Goal: Transaction & Acquisition: Purchase product/service

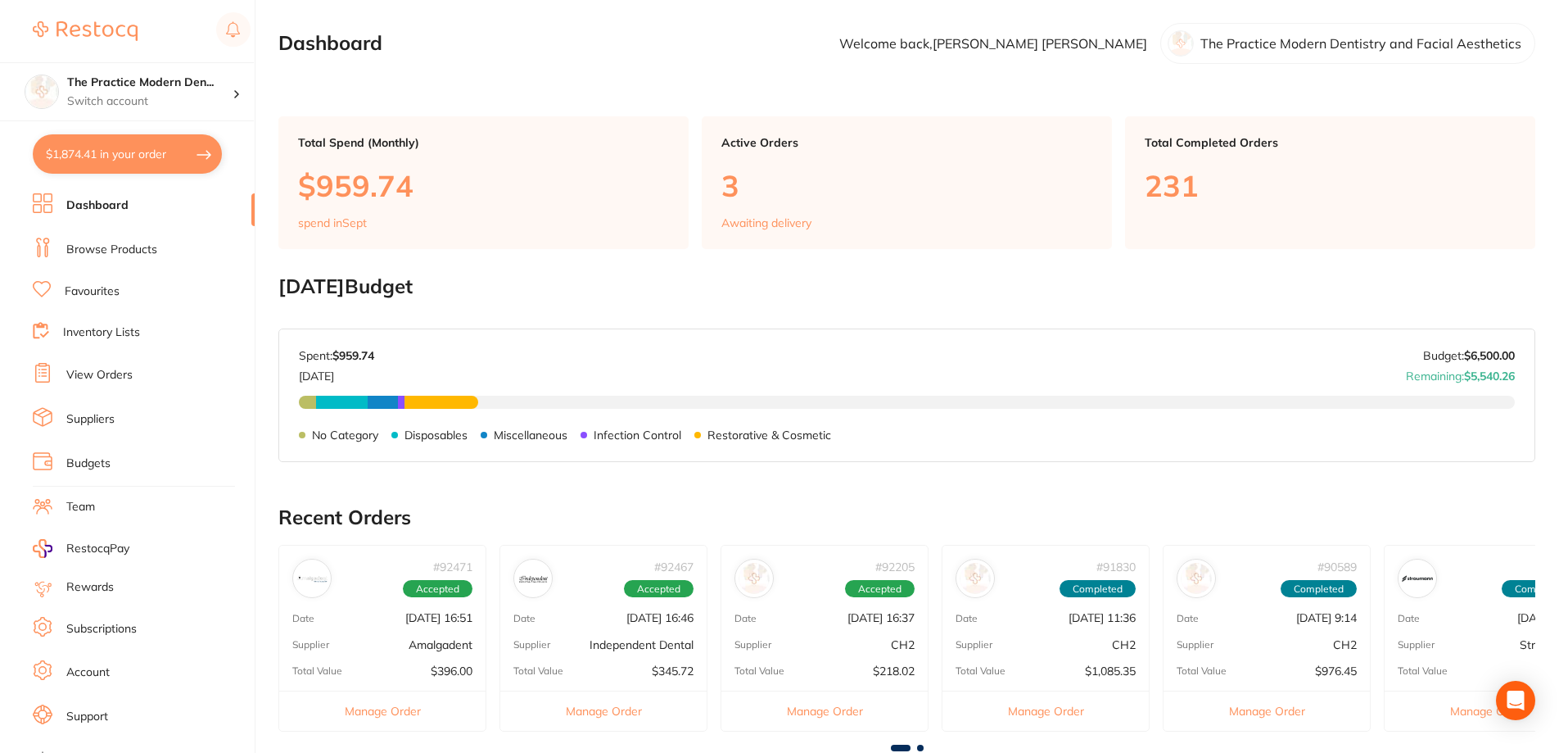
click at [107, 244] on link "Browse Products" at bounding box center [112, 249] width 91 height 16
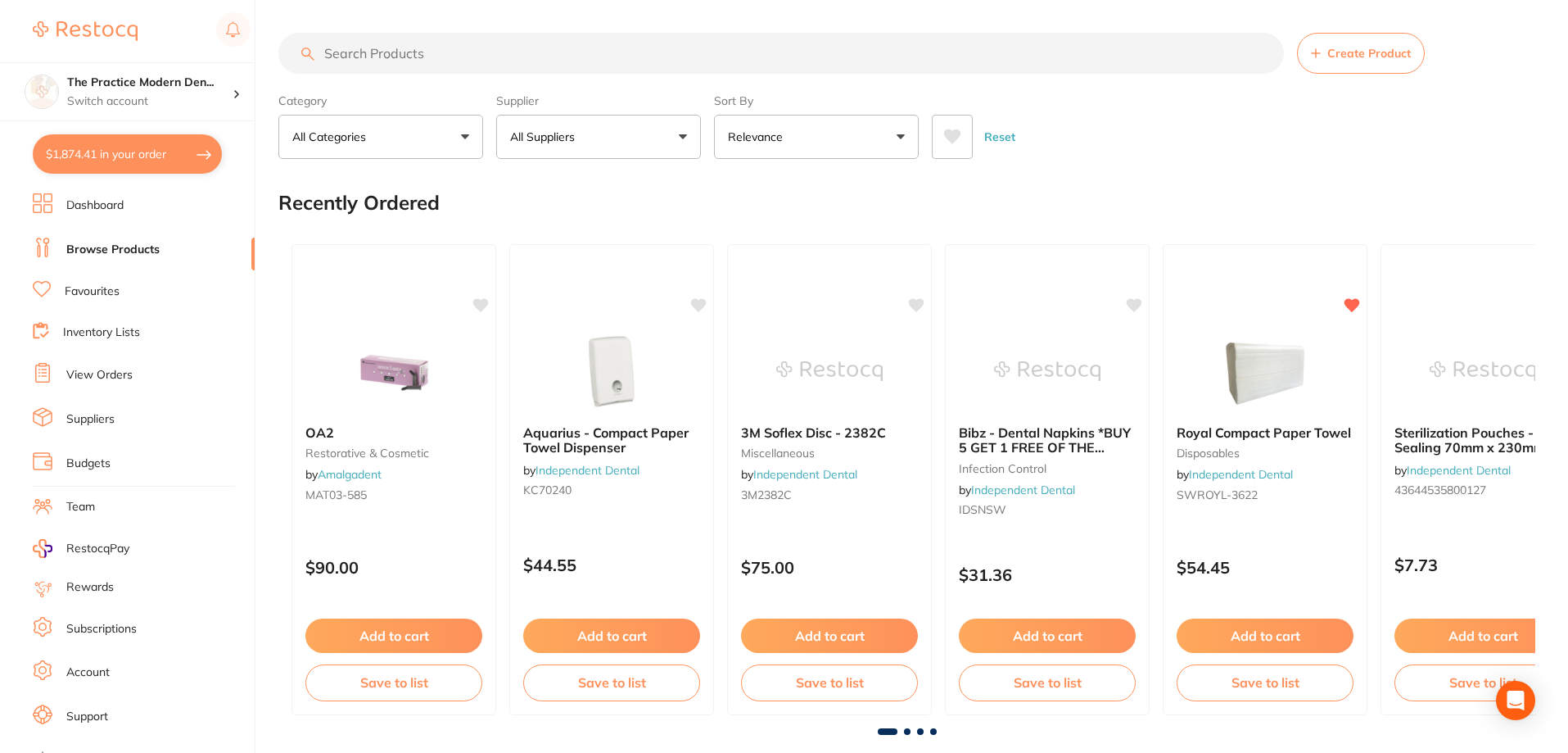
click at [538, 46] on input "search" at bounding box center [781, 53] width 1006 height 41
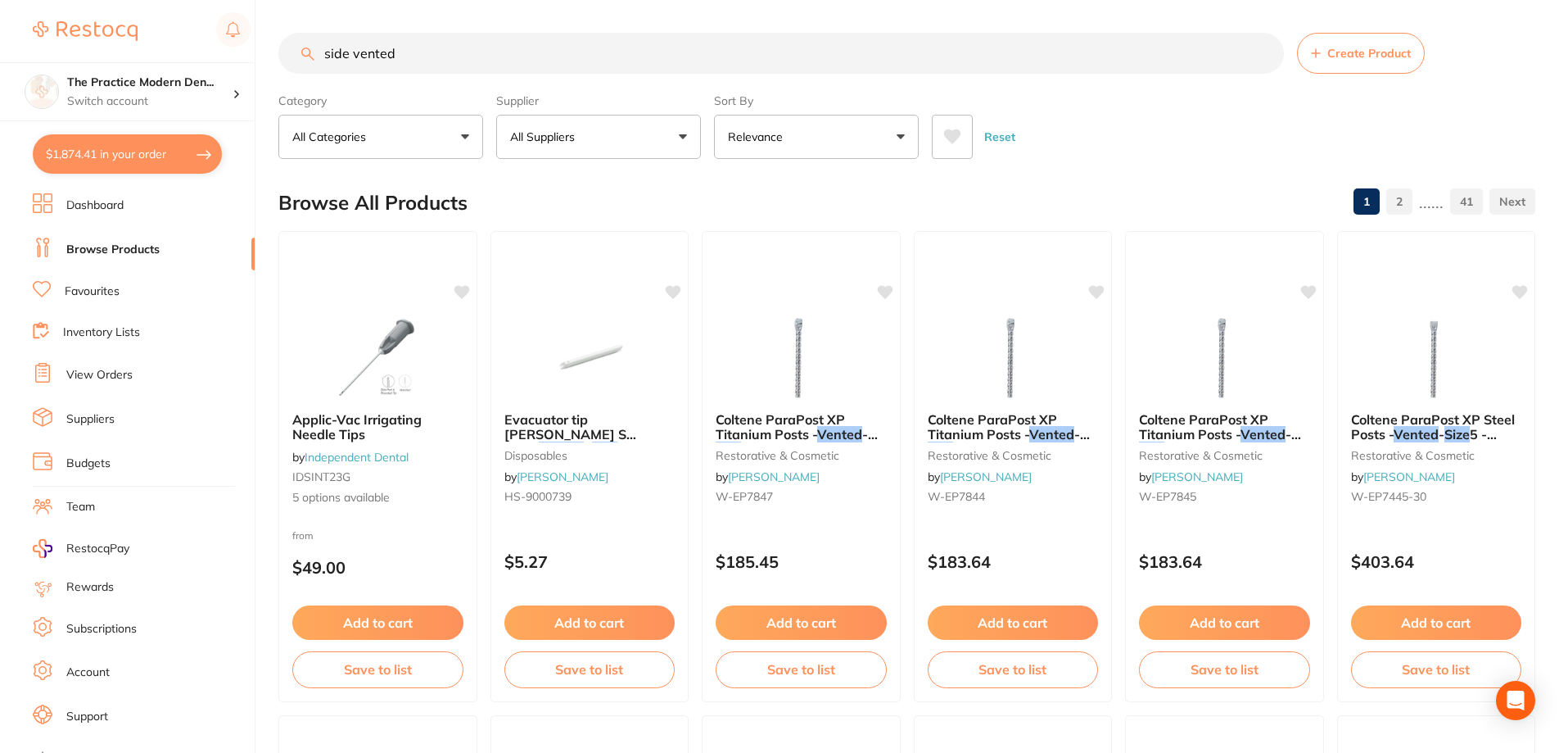
click at [951, 136] on icon at bounding box center [953, 137] width 17 height 15
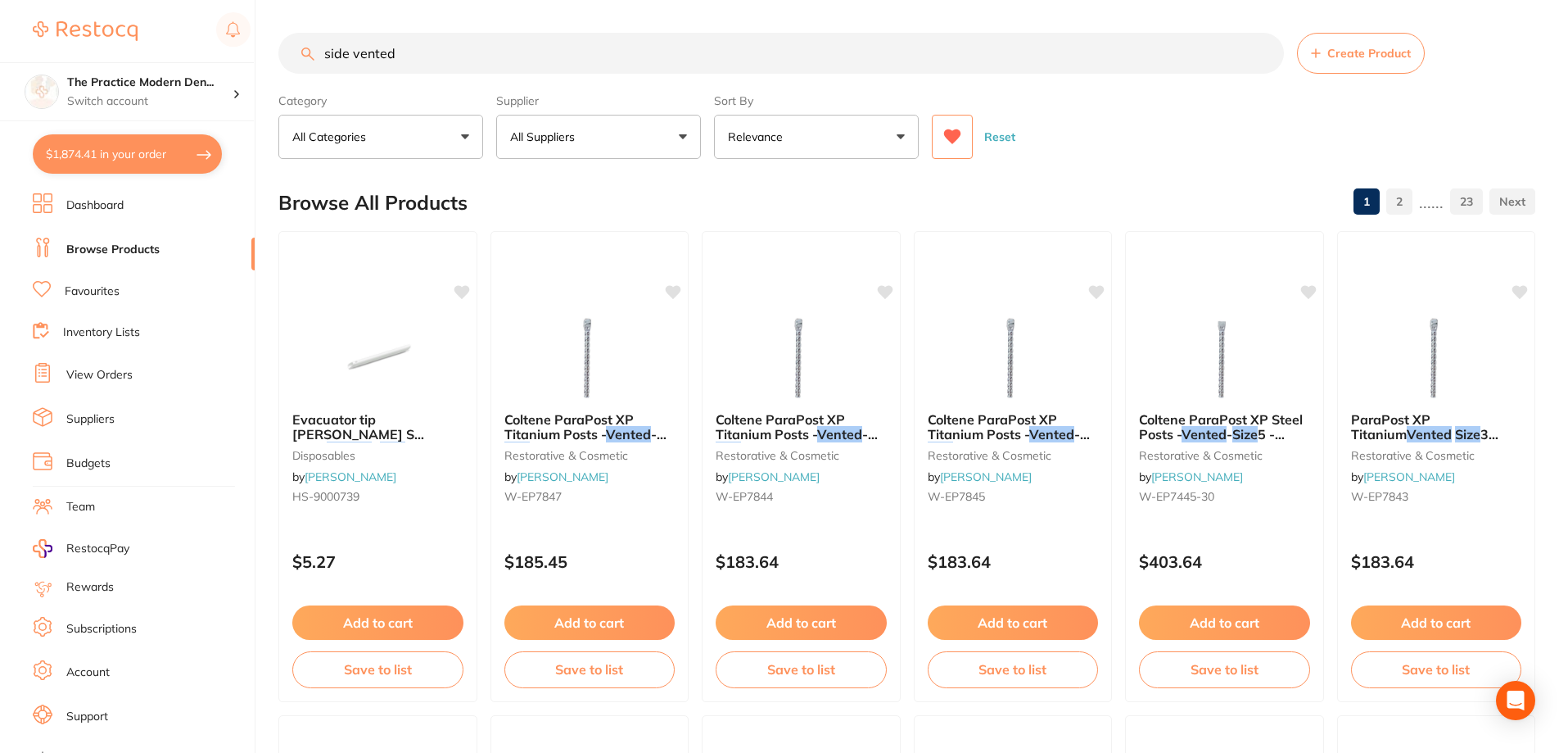
drag, startPoint x: 352, startPoint y: 46, endPoint x: 309, endPoint y: 35, distance: 44.4
click at [309, 35] on input "side vented" at bounding box center [781, 53] width 1006 height 41
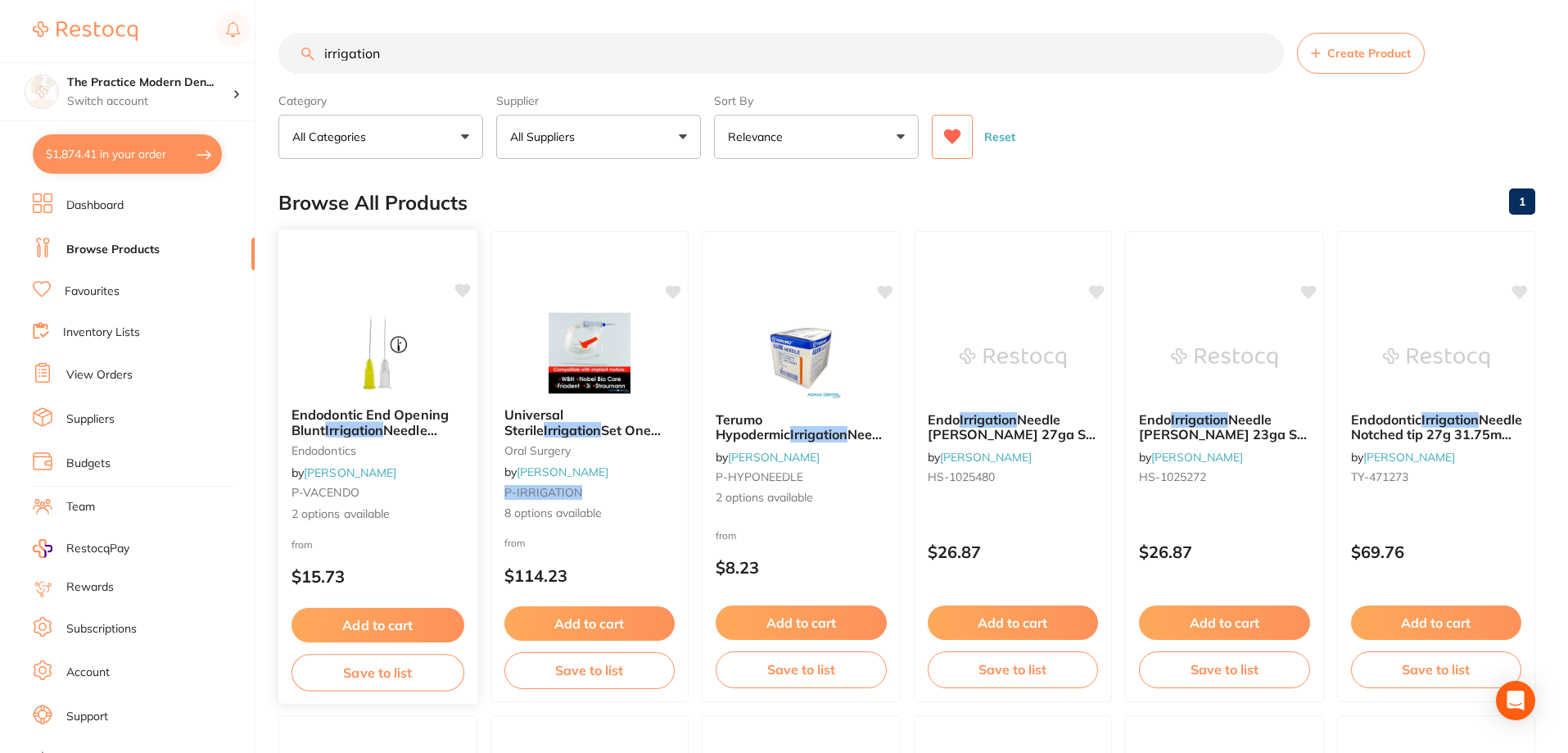
type input "irrigation"
click at [384, 340] on img at bounding box center [377, 352] width 107 height 83
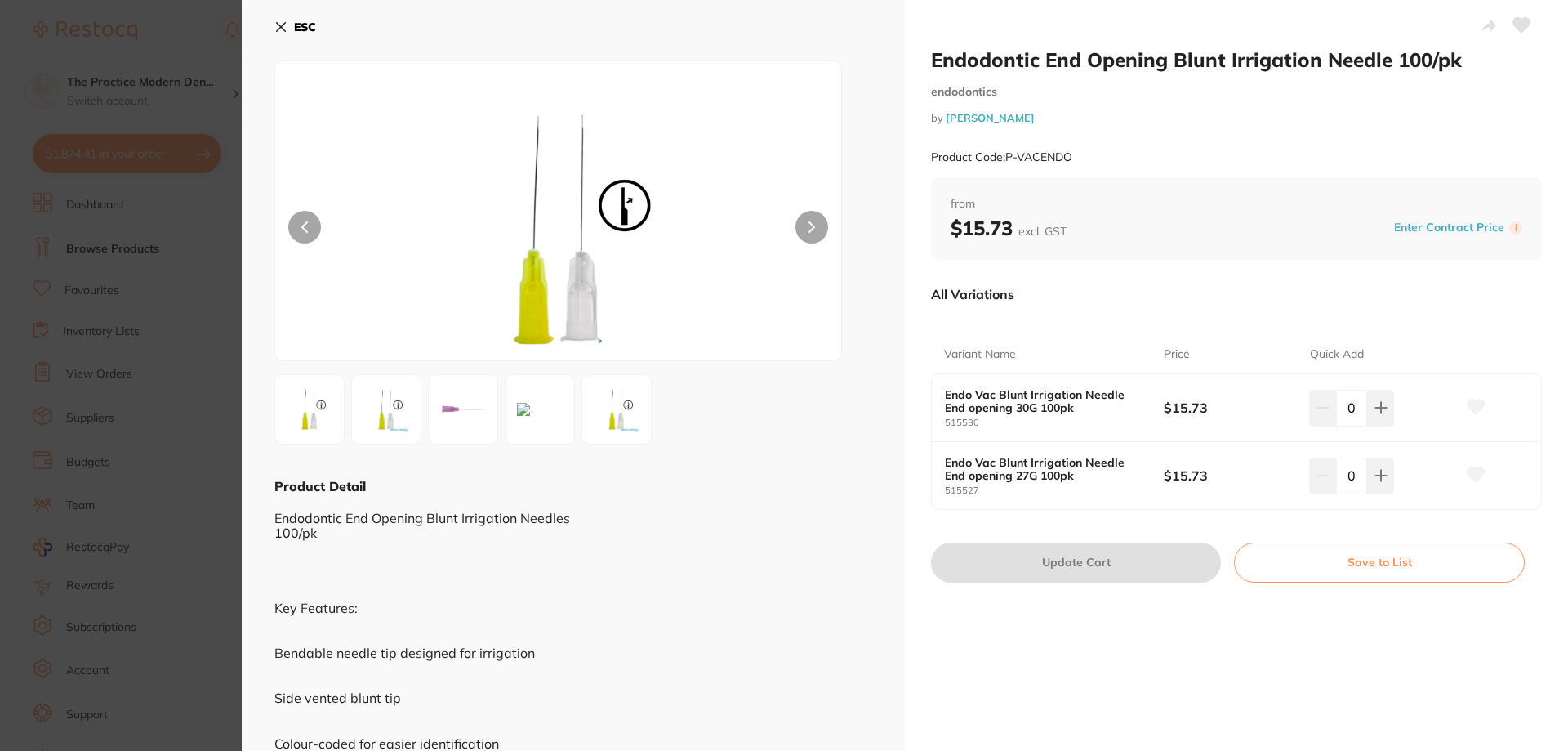
click at [277, 21] on icon at bounding box center [281, 27] width 13 height 13
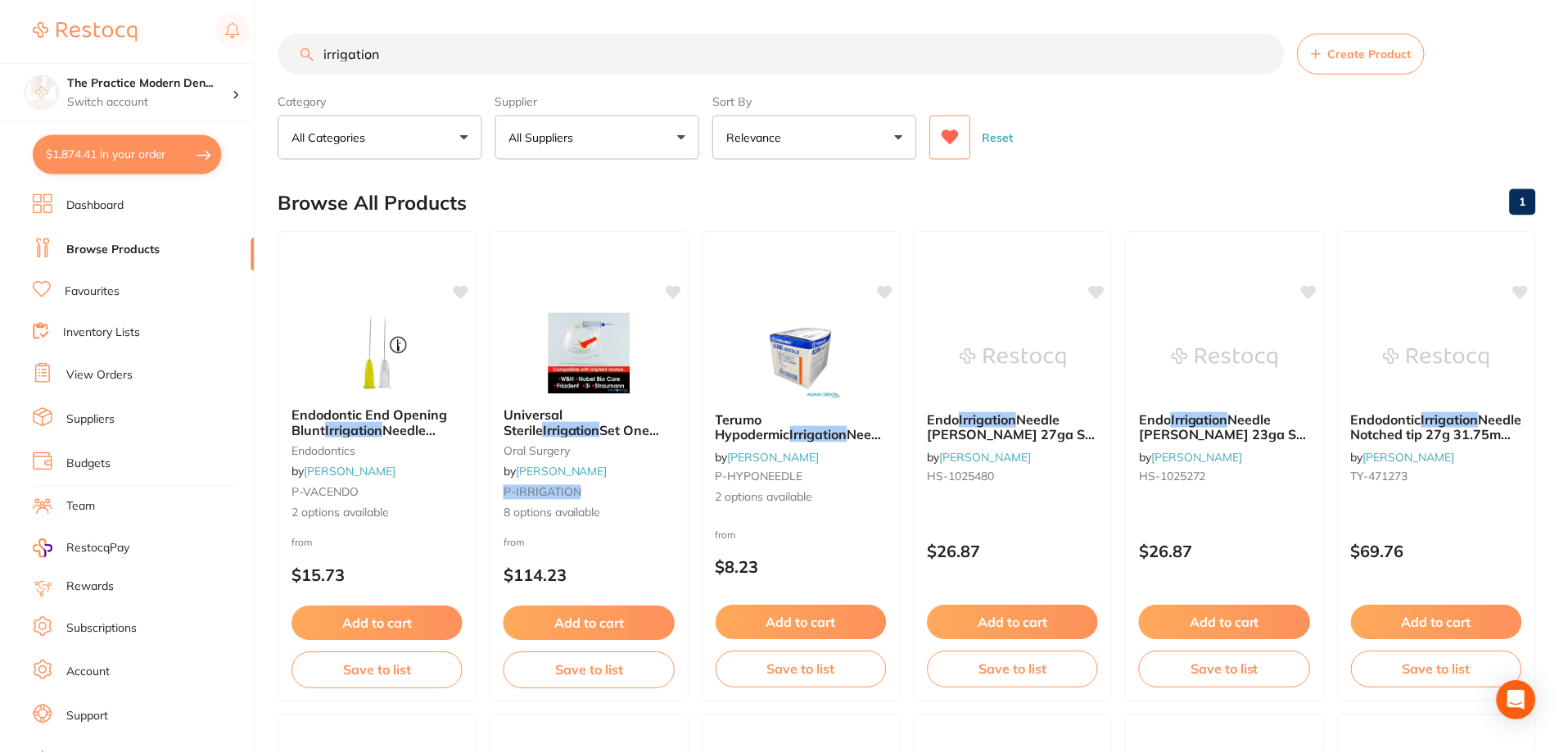
scroll to position [6, 0]
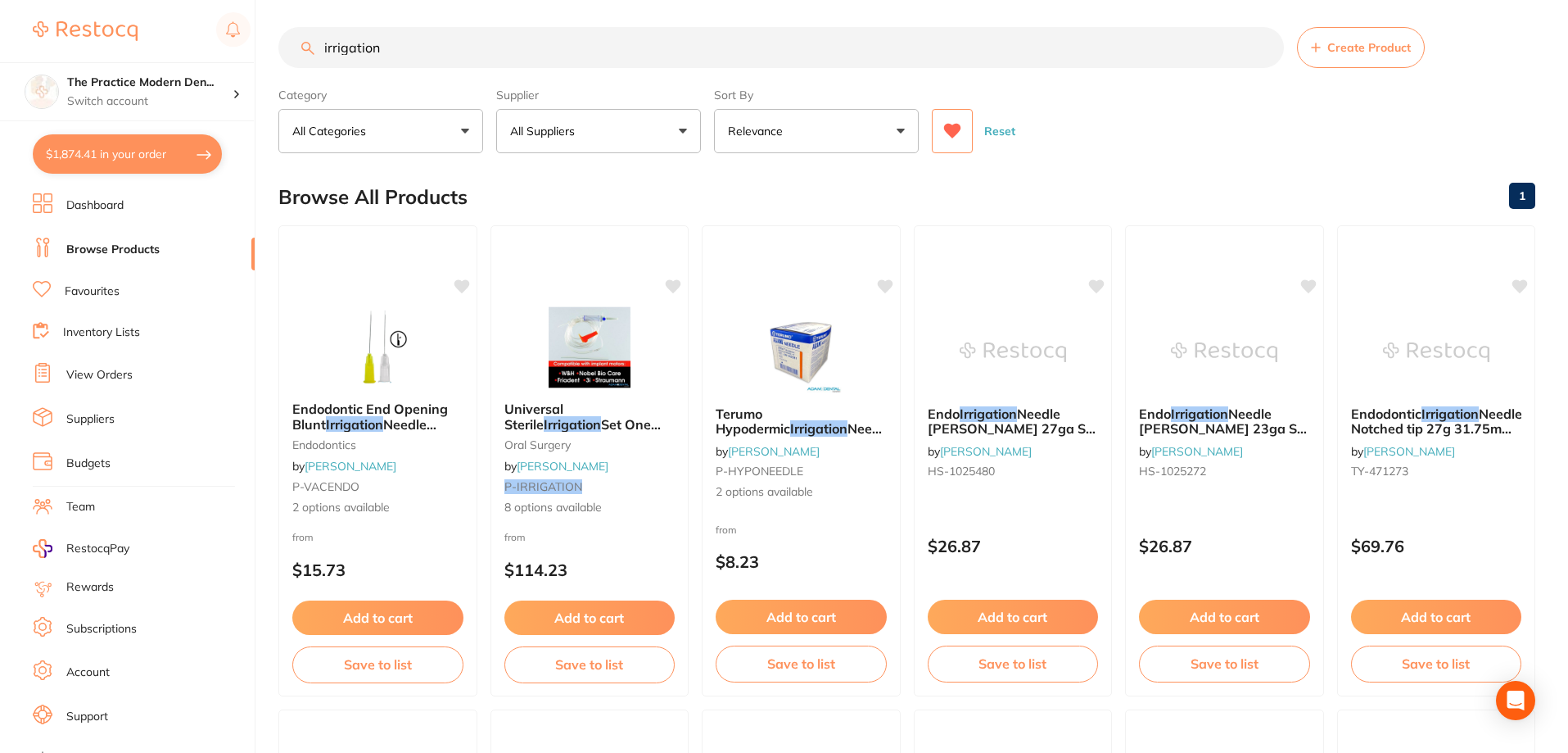
click at [970, 121] on button at bounding box center [952, 131] width 41 height 45
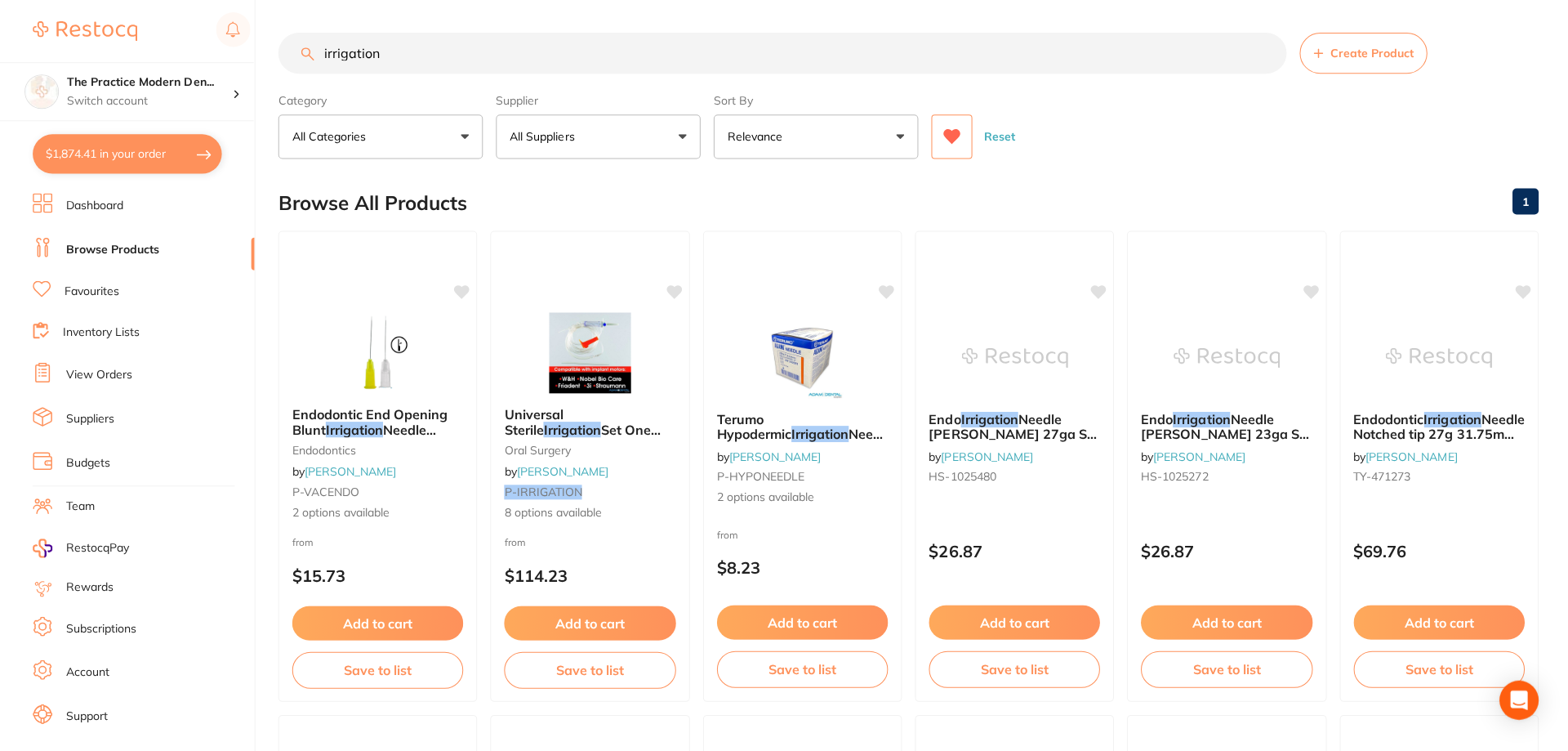
click at [953, 126] on button at bounding box center [950, 136] width 41 height 44
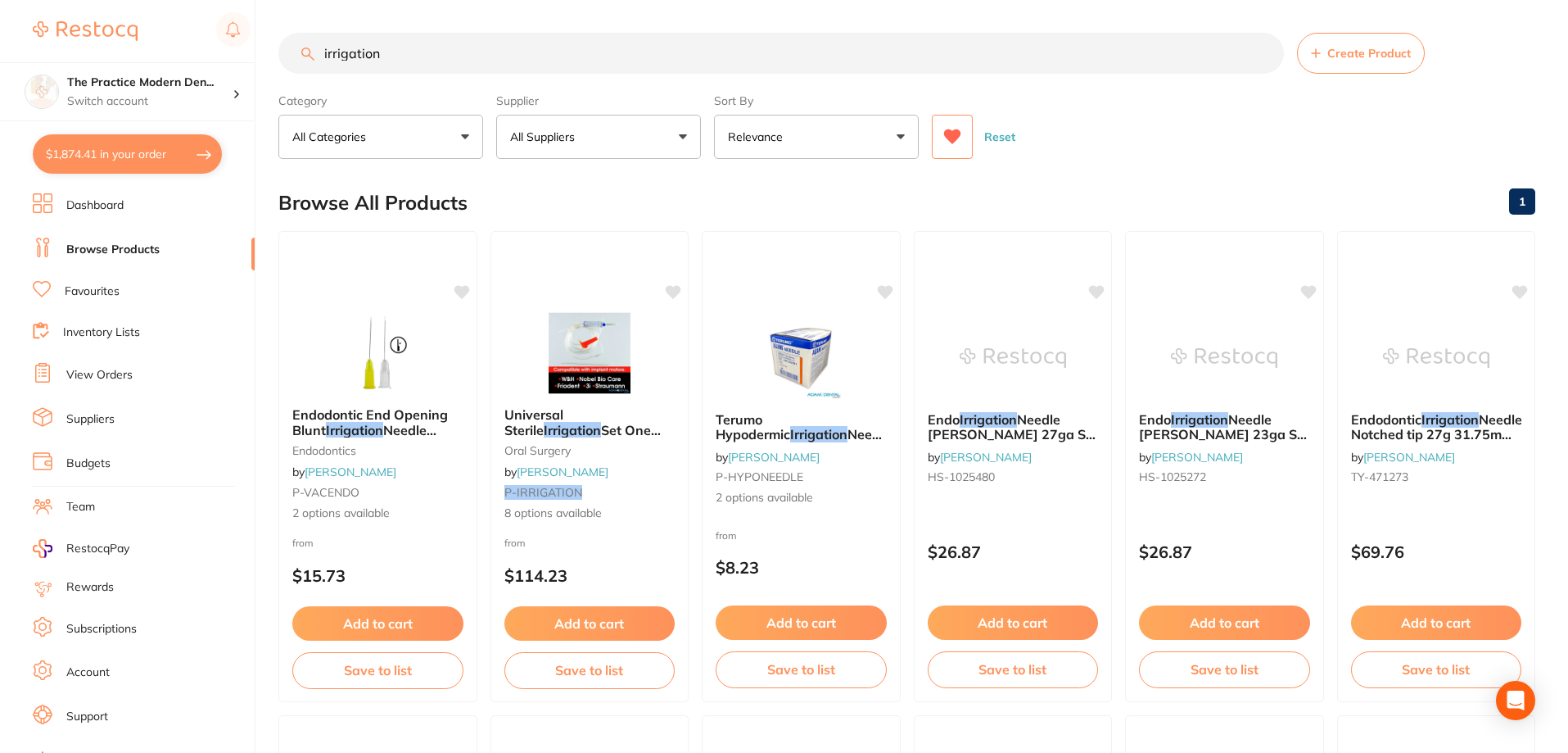
click at [593, 140] on button "All Suppliers" at bounding box center [598, 137] width 205 height 45
click at [953, 136] on icon at bounding box center [953, 137] width 17 height 15
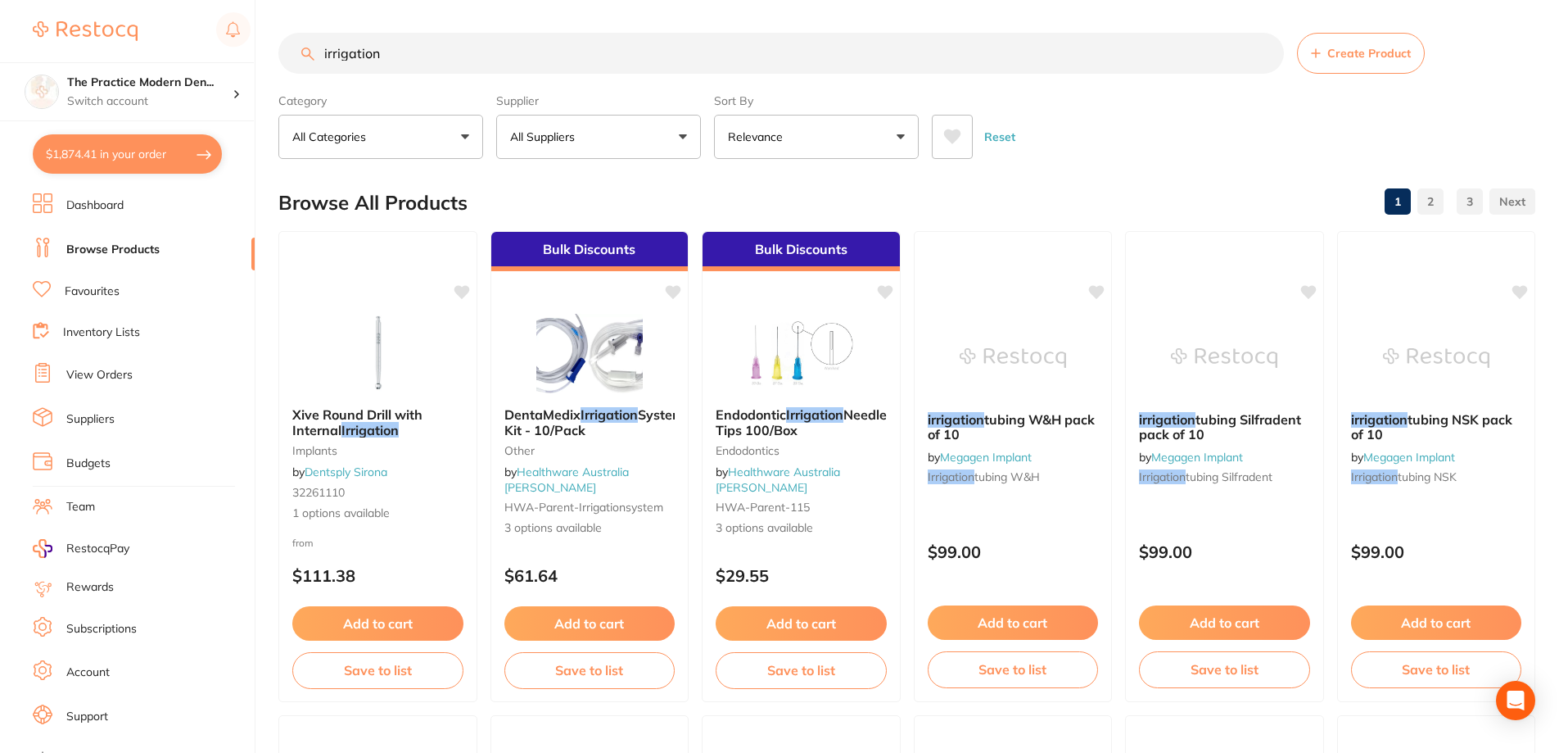
click at [661, 134] on button "All Suppliers" at bounding box center [598, 137] width 205 height 45
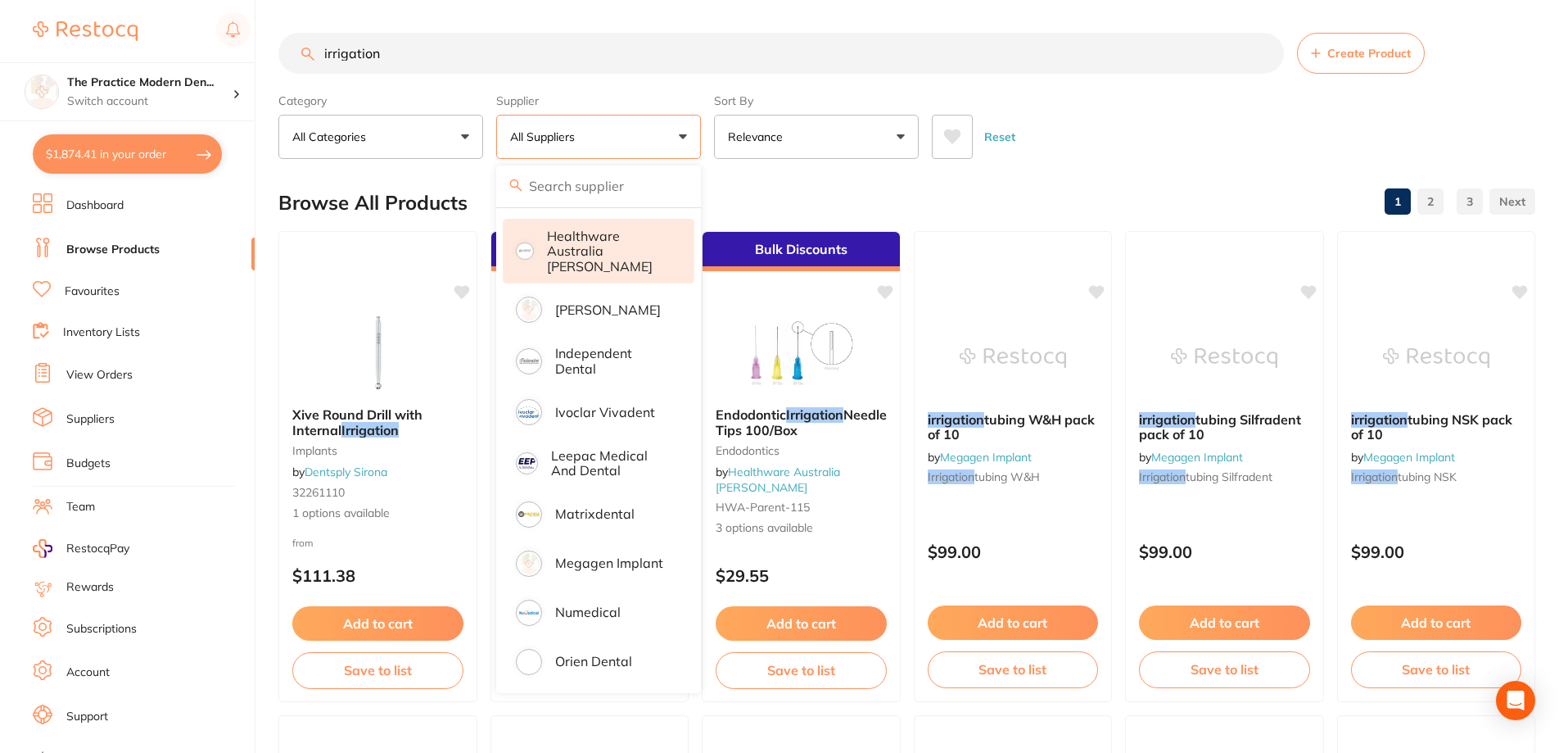
scroll to position [410, 0]
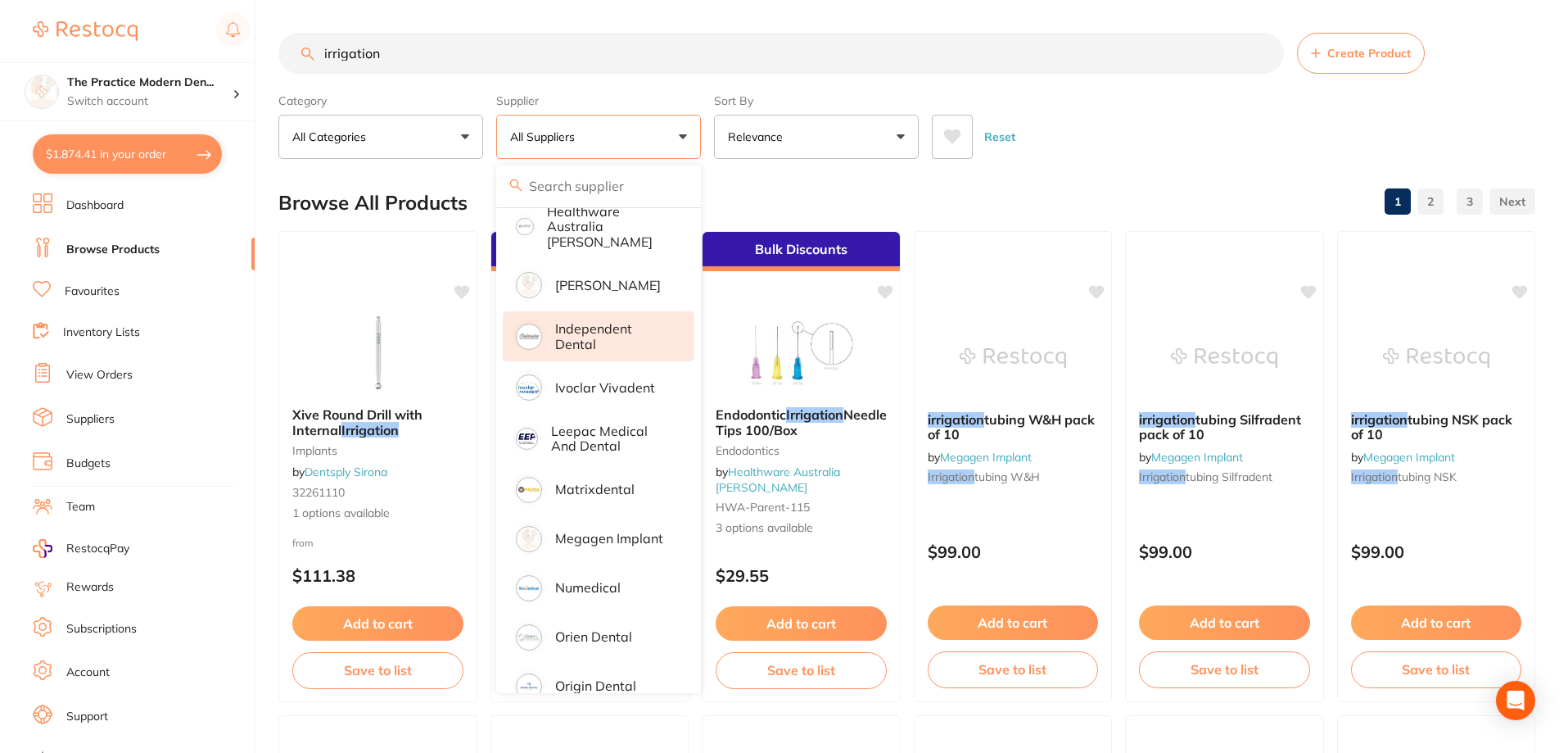
click at [579, 331] on p "Independent Dental" at bounding box center [613, 337] width 117 height 30
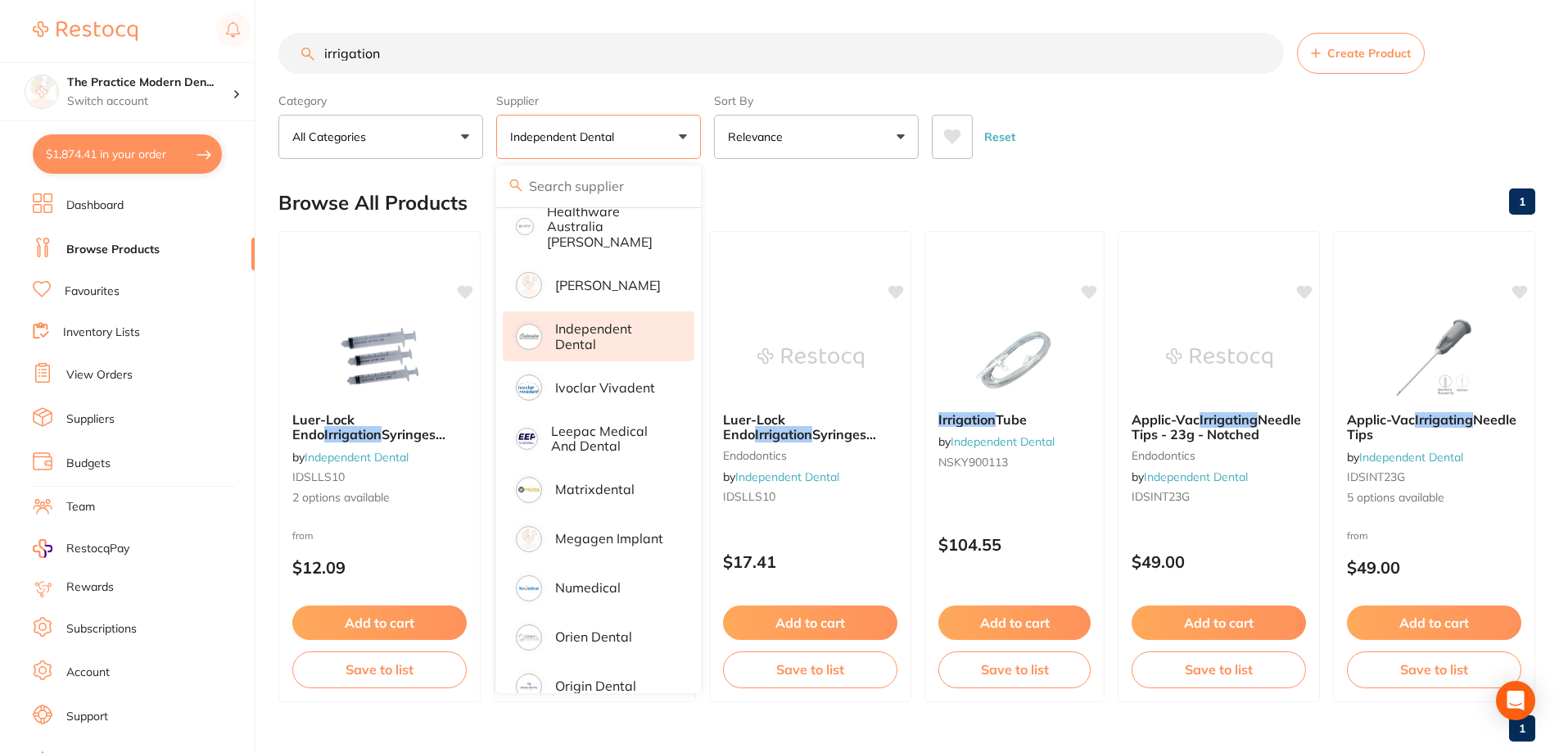
click at [1048, 109] on div "Reset" at bounding box center [1227, 130] width 591 height 57
